Goal: Entertainment & Leisure: Consume media (video, audio)

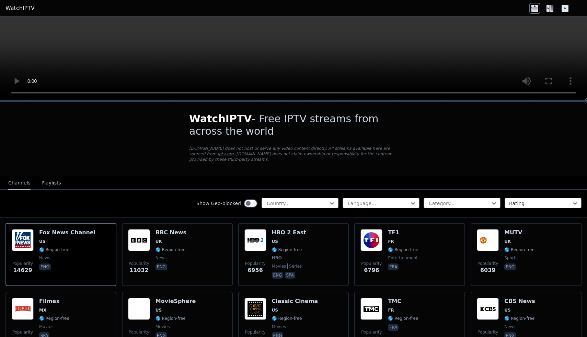
click at [281, 200] on div at bounding box center [297, 203] width 62 height 7
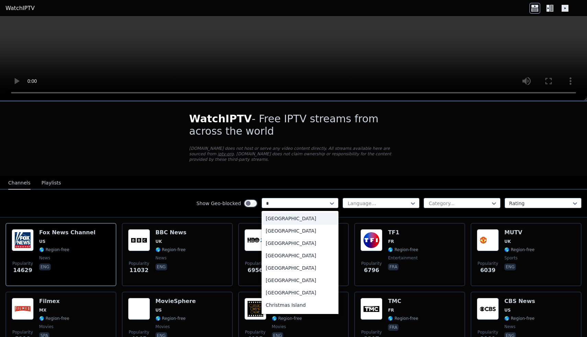
type input "**"
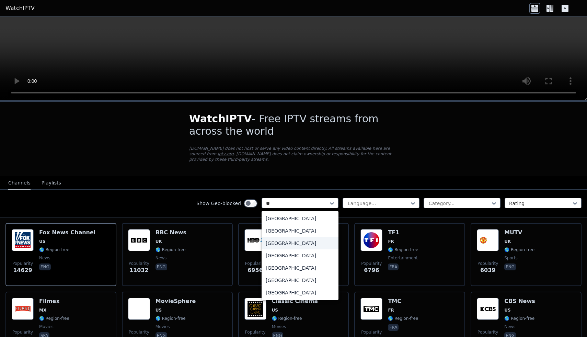
click at [280, 245] on div "[GEOGRAPHIC_DATA]" at bounding box center [300, 243] width 77 height 12
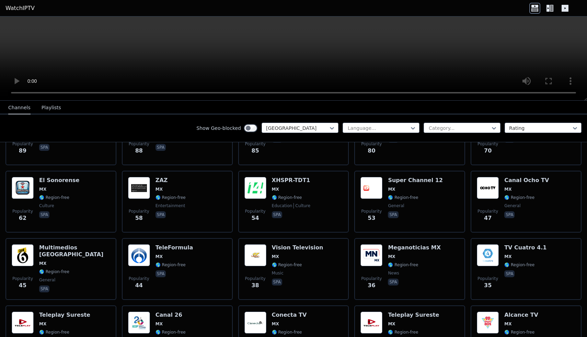
scroll to position [344, 0]
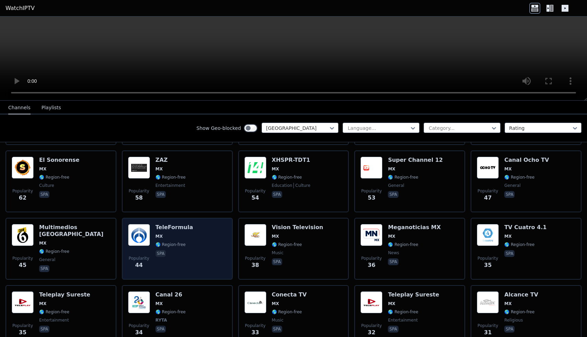
click at [188, 232] on div "Popularity 44 TeleFormula MX 🌎 Region-free spa" at bounding box center [177, 248] width 99 height 49
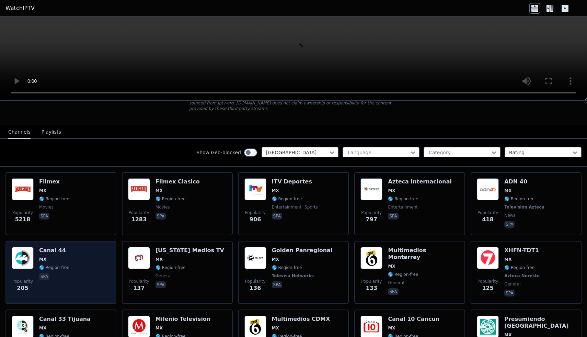
scroll to position [0, 0]
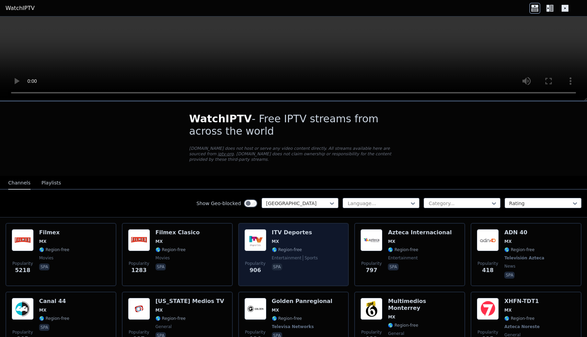
click at [303, 251] on span "🌎 Region-free" at bounding box center [295, 249] width 46 height 5
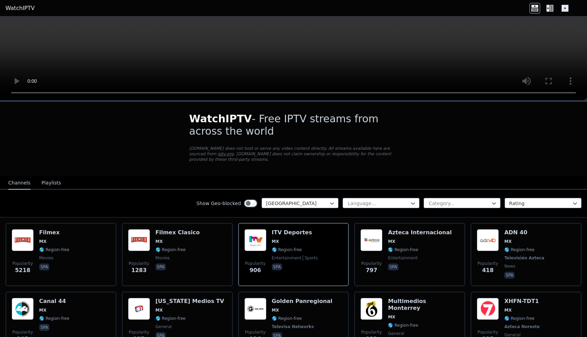
click at [231, 45] on video at bounding box center [293, 58] width 587 height 84
click at [50, 180] on button "Playlists" at bounding box center [52, 182] width 20 height 13
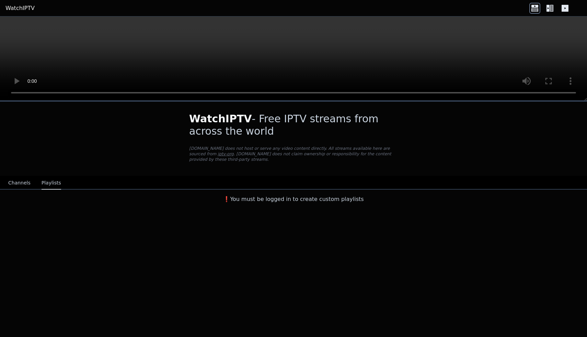
click at [29, 181] on div "Channels Playlists" at bounding box center [35, 182] width 64 height 13
click at [13, 183] on button "Channels" at bounding box center [19, 182] width 22 height 13
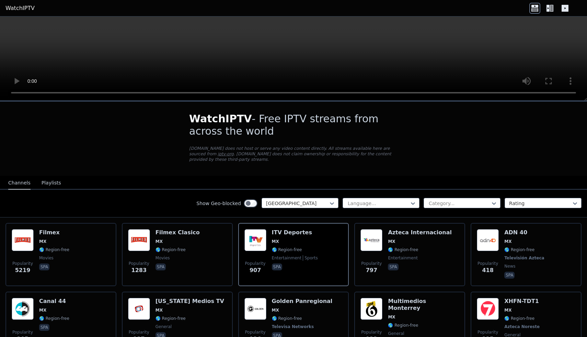
click at [218, 155] on link "iptv-org" at bounding box center [226, 153] width 16 height 5
